Goal: Task Accomplishment & Management: Use online tool/utility

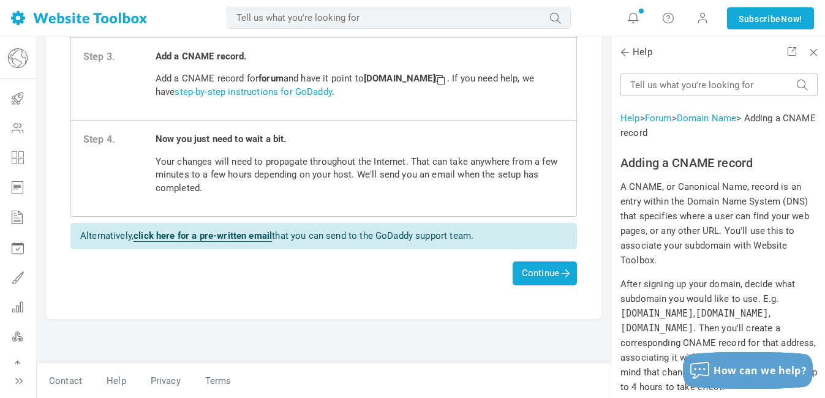
click at [603, 43] on div "Connect existing domain Follow these steps to connect your existing domain... S…" at bounding box center [324, 61] width 574 height 603
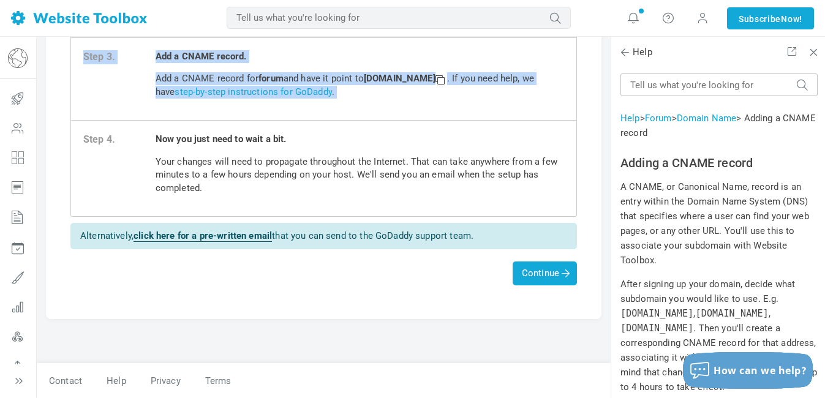
click at [603, 43] on div "Connect existing domain Follow these steps to connect your existing domain... S…" at bounding box center [324, 61] width 574 height 603
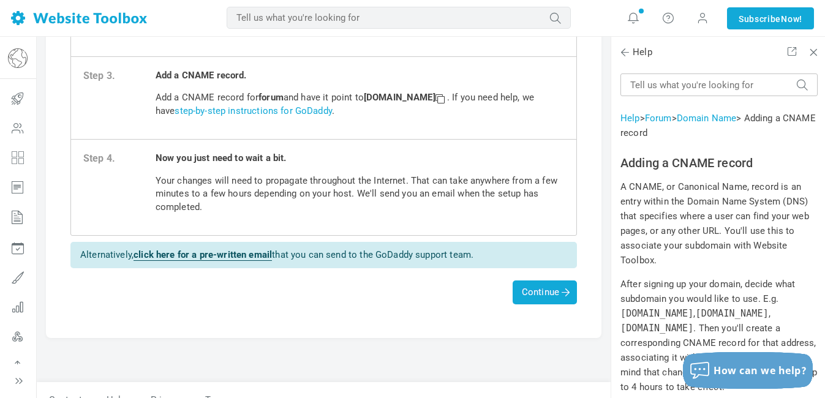
click at [603, 43] on div "Connect existing domain Follow these steps to connect your existing domain... S…" at bounding box center [324, 80] width 574 height 603
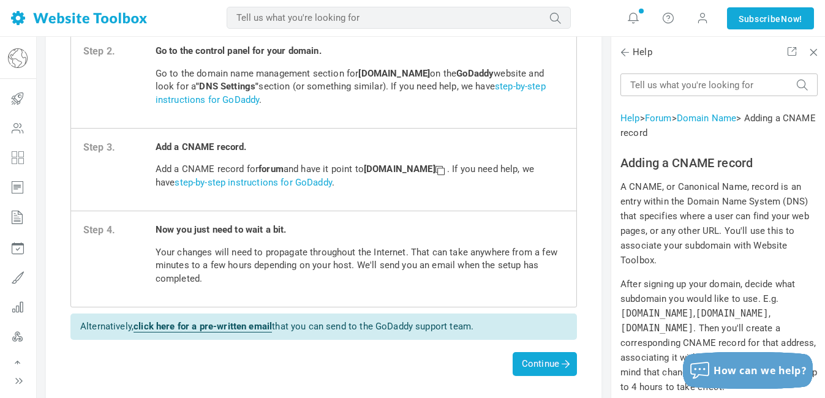
click at [603, 43] on div "Connect existing domain Follow these steps to connect your existing domain... S…" at bounding box center [324, 152] width 574 height 603
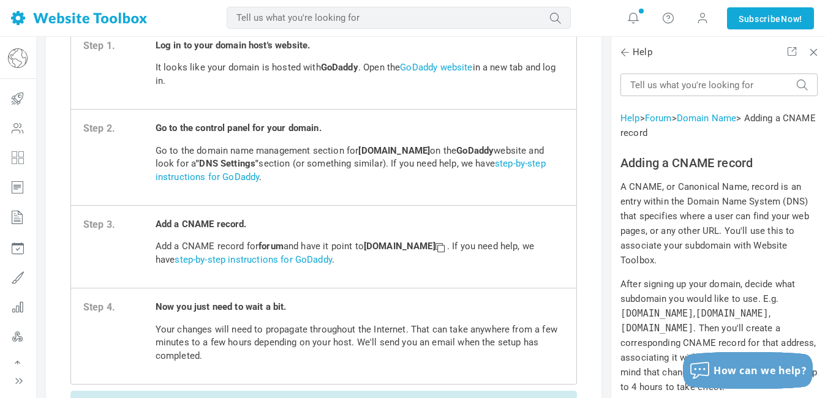
click at [603, 43] on div "Connect existing domain Follow these steps to connect your existing domain... S…" at bounding box center [324, 229] width 574 height 603
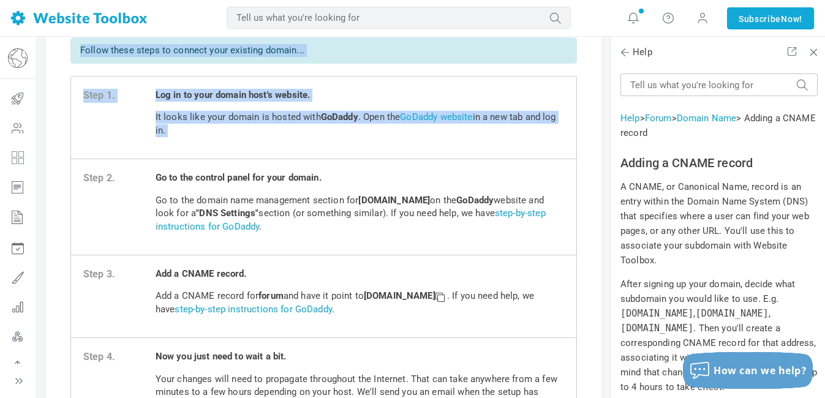
click at [603, 43] on div "Connect existing domain Follow these steps to connect your existing domain... S…" at bounding box center [324, 279] width 574 height 603
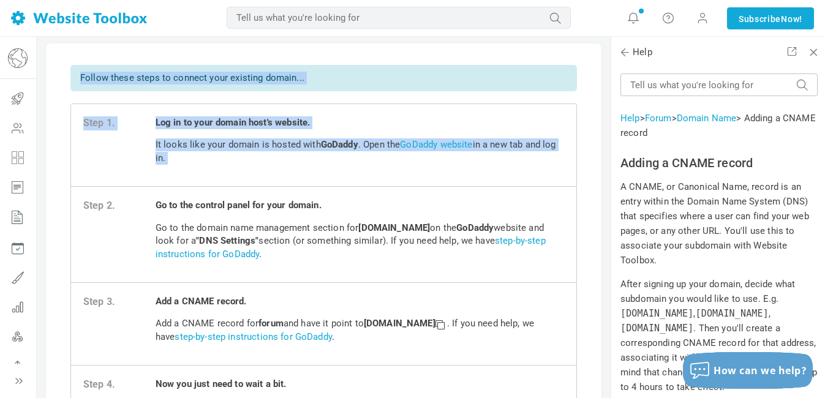
click at [442, 174] on span "Log in to your domain host's website. It looks like your domain is hosted with …" at bounding box center [360, 145] width 409 height 58
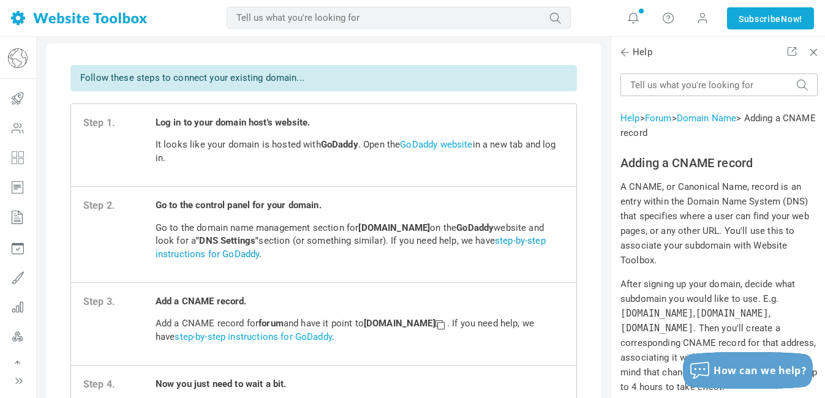
click at [417, 259] on link "step-by-step instructions for GoDaddy" at bounding box center [351, 247] width 390 height 24
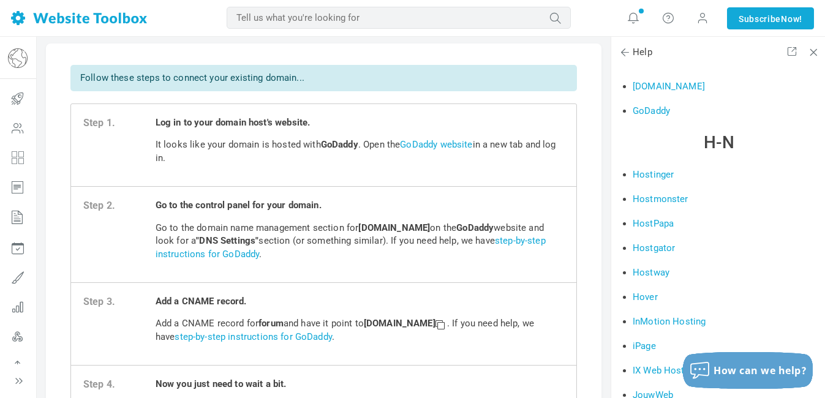
scroll to position [1116, 0]
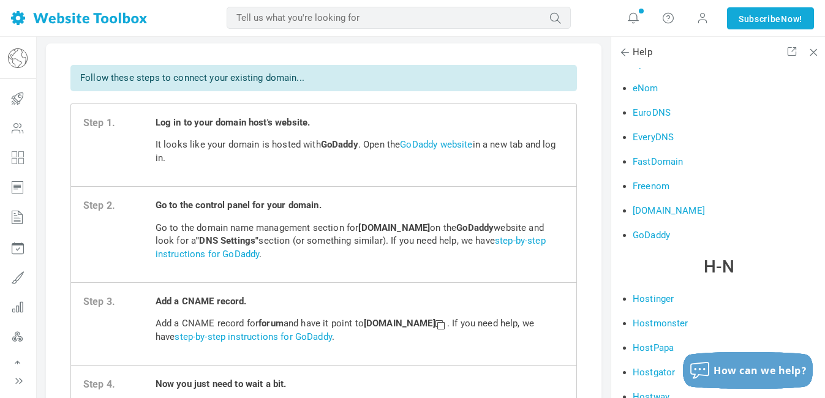
click at [655, 241] on link "GoDaddy" at bounding box center [651, 235] width 37 height 11
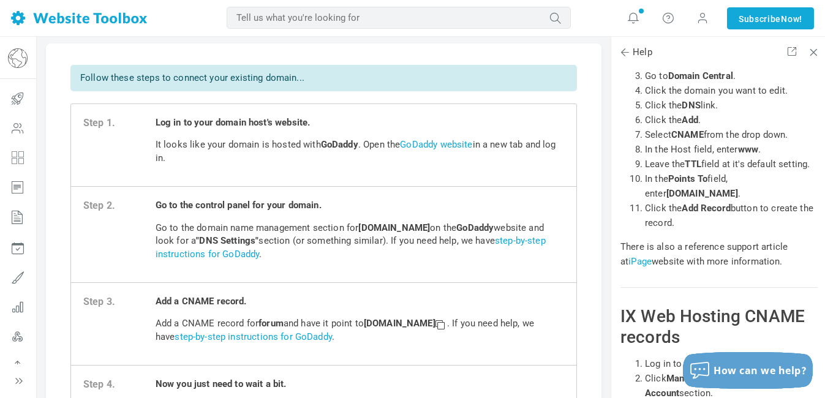
scroll to position [15296, 0]
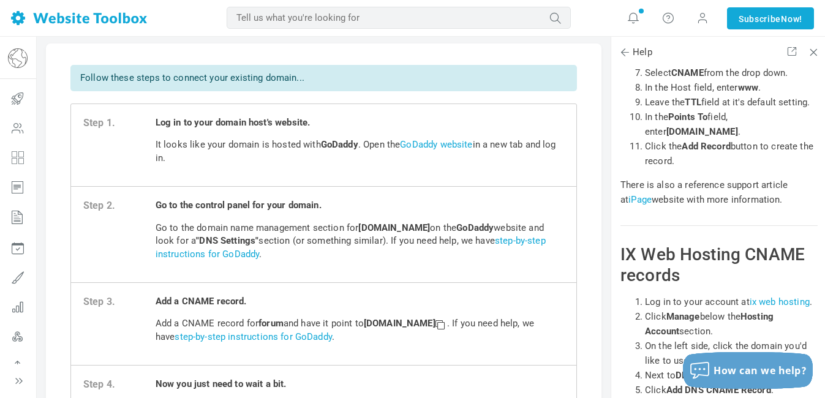
click at [606, 387] on div "Connect existing domain Follow these steps to connect your existing domain... S…" at bounding box center [324, 307] width 574 height 603
click at [608, 274] on div "Connect existing domain Follow these steps to connect your existing domain... S…" at bounding box center [324, 307] width 574 height 603
click at [529, 174] on span "Log in to your domain host's website. It looks like your domain is hosted with …" at bounding box center [360, 145] width 409 height 58
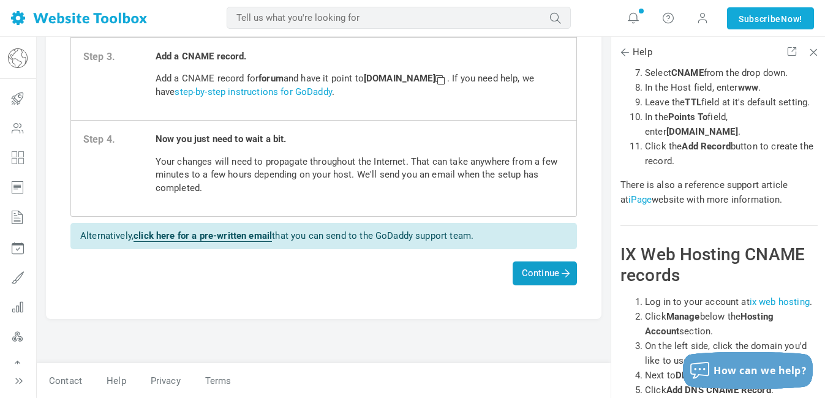
click at [534, 272] on span "Continue" at bounding box center [545, 273] width 46 height 11
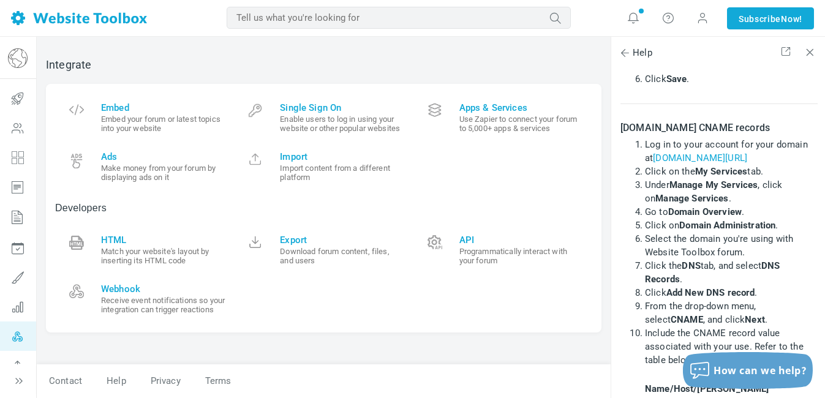
scroll to position [23, 0]
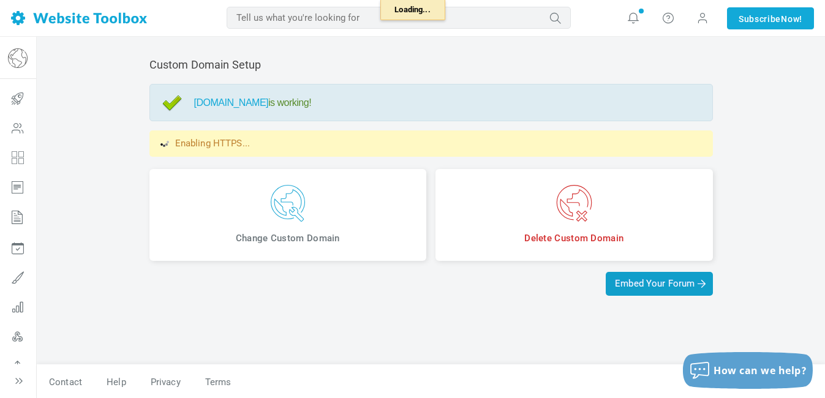
click at [656, 288] on span "Embed Your Forum" at bounding box center [659, 283] width 88 height 11
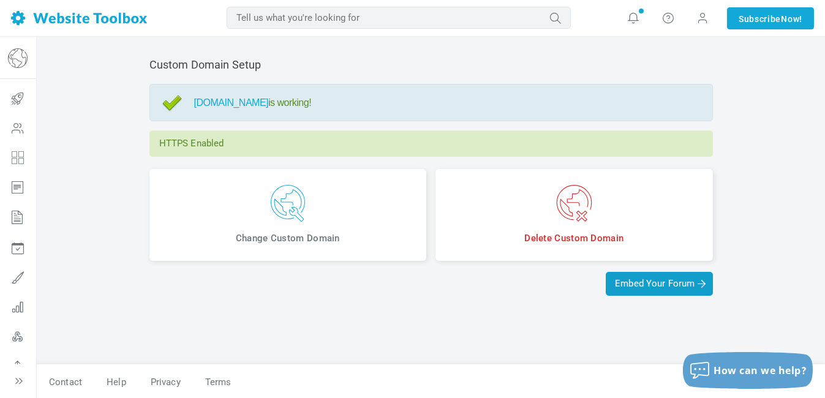
click at [639, 289] on span "Embed Your Forum" at bounding box center [659, 283] width 88 height 11
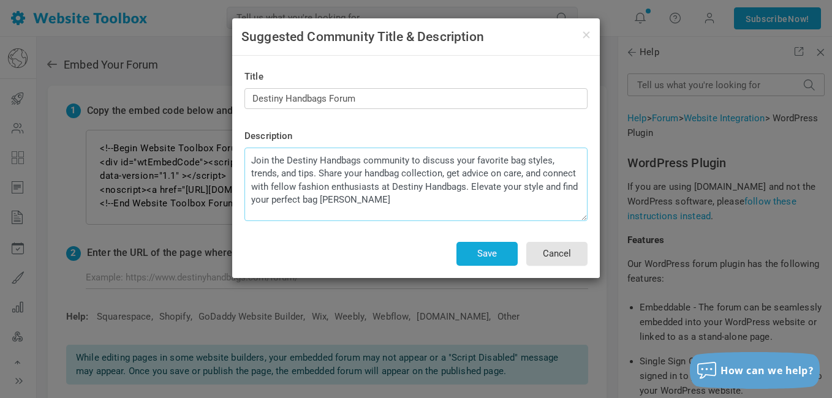
click at [252, 162] on textarea "Join the Destiny Handbags community to discuss your favorite bag styles, trends…" at bounding box center [415, 185] width 343 height 74
drag, startPoint x: 252, startPoint y: 162, endPoint x: 468, endPoint y: 248, distance: 232.9
click at [468, 248] on div "Title Destiny Handbags Forum Description Join the Destiny Handbags community to…" at bounding box center [415, 167] width 343 height 198
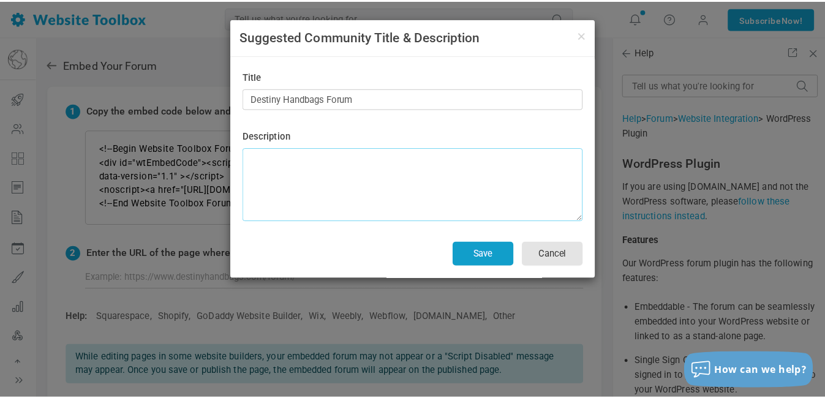
scroll to position [0, 0]
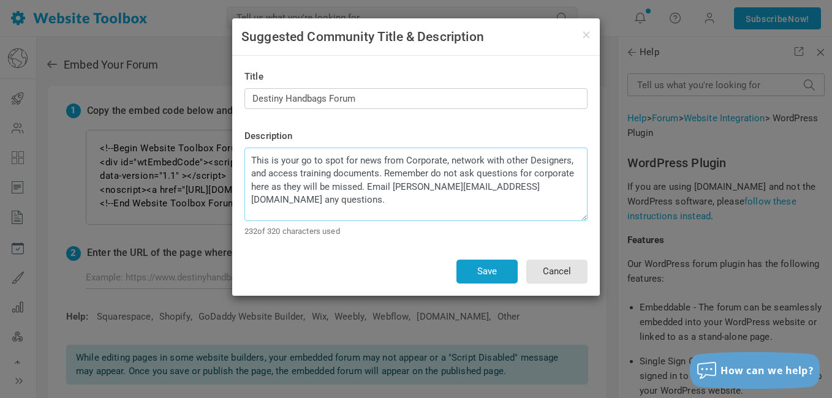
type textarea "This is your go to spot for news from Corporate, network with other Designers, …"
click at [485, 271] on button "Save" at bounding box center [486, 272] width 61 height 24
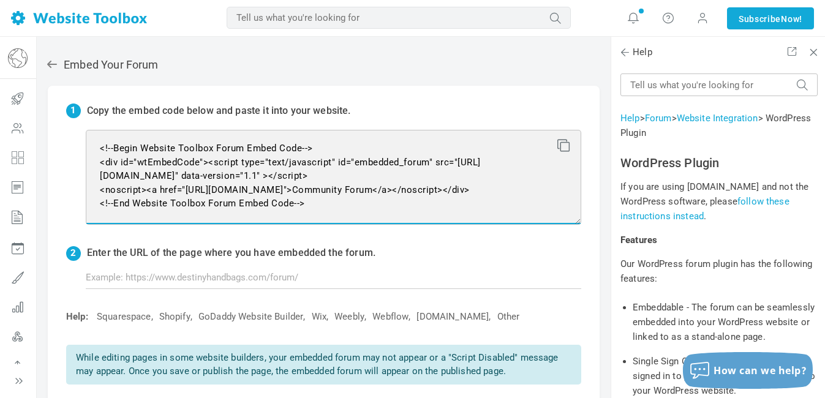
click at [97, 144] on textarea "<!--Begin Website Toolbox Forum Embed Code--> <div id="wtEmbedCode"><script typ…" at bounding box center [334, 177] width 496 height 95
drag, startPoint x: 97, startPoint y: 144, endPoint x: 112, endPoint y: 160, distance: 21.7
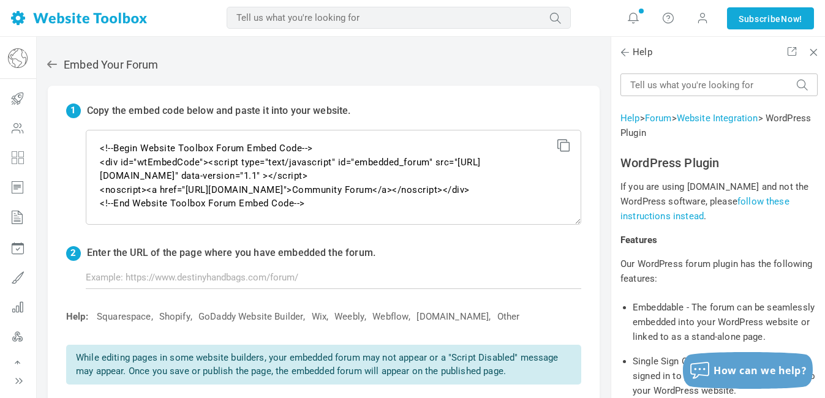
drag, startPoint x: 112, startPoint y: 160, endPoint x: 561, endPoint y: 148, distance: 448.6
click at [561, 148] on icon at bounding box center [561, 143] width 9 height 9
